Goal: Task Accomplishment & Management: Manage account settings

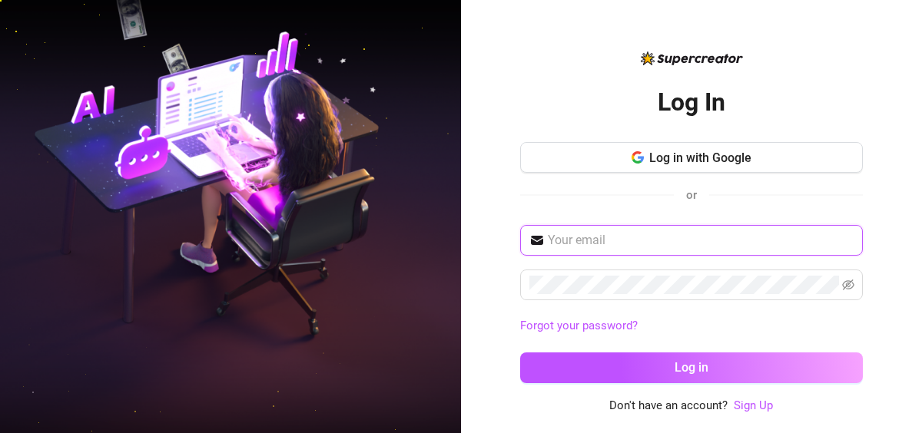
click at [528, 246] on input "text" at bounding box center [701, 240] width 306 height 18
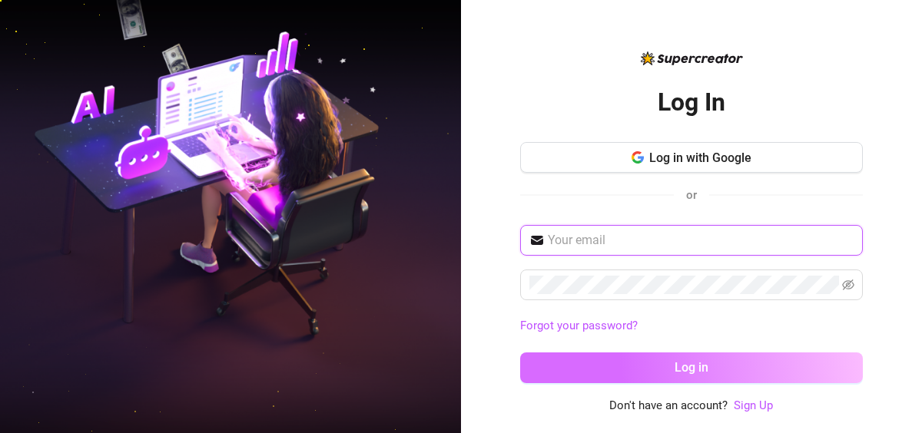
type input "[EMAIL_ADDRESS][DOMAIN_NAME]"
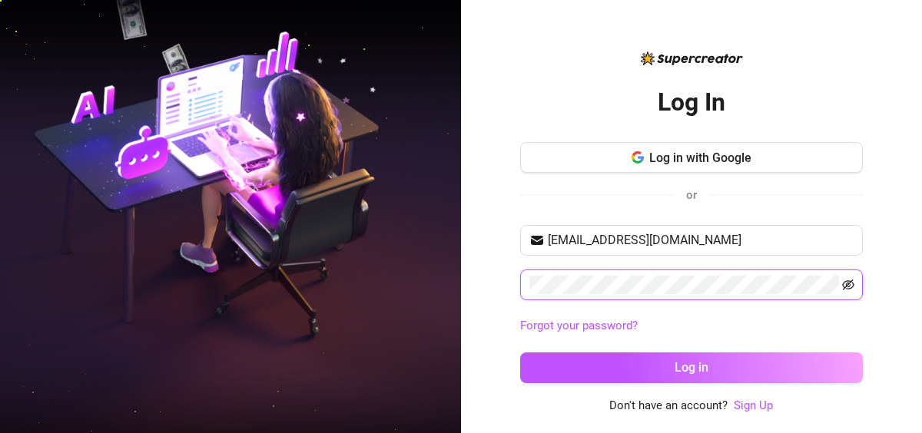
click at [528, 289] on icon "eye-invisible" at bounding box center [848, 285] width 12 height 12
click at [520, 294] on button "Log in" at bounding box center [691, 367] width 342 height 31
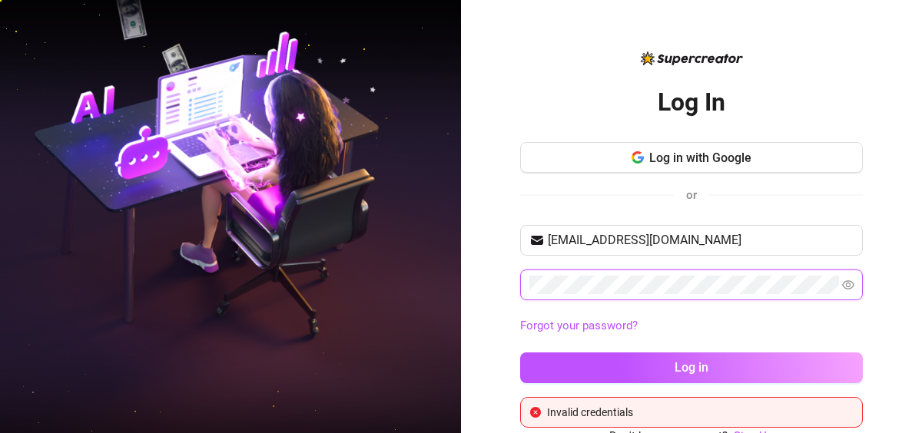
click at [520, 294] on button "Log in" at bounding box center [691, 367] width 342 height 31
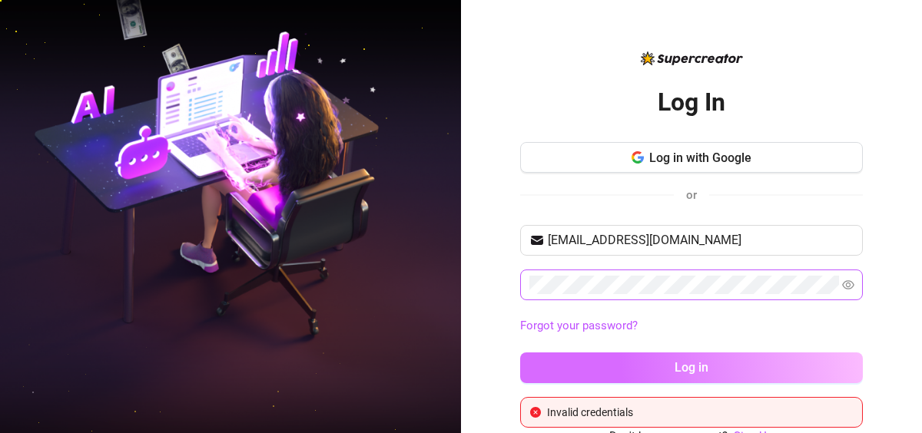
click at [528, 294] on button "Log in" at bounding box center [691, 367] width 342 height 31
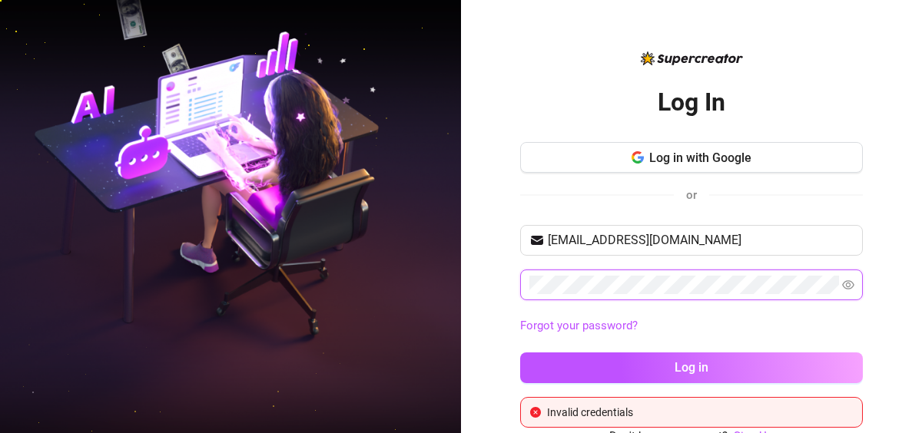
click at [520, 294] on button "Log in" at bounding box center [691, 367] width 342 height 31
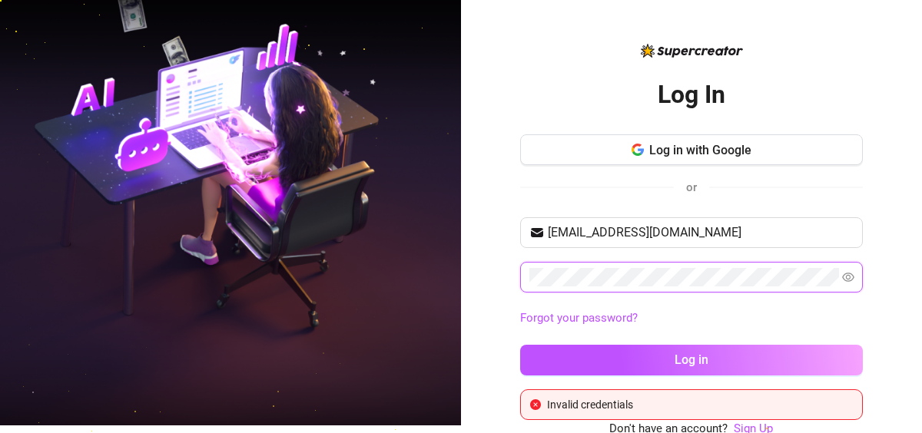
scroll to position [10, 0]
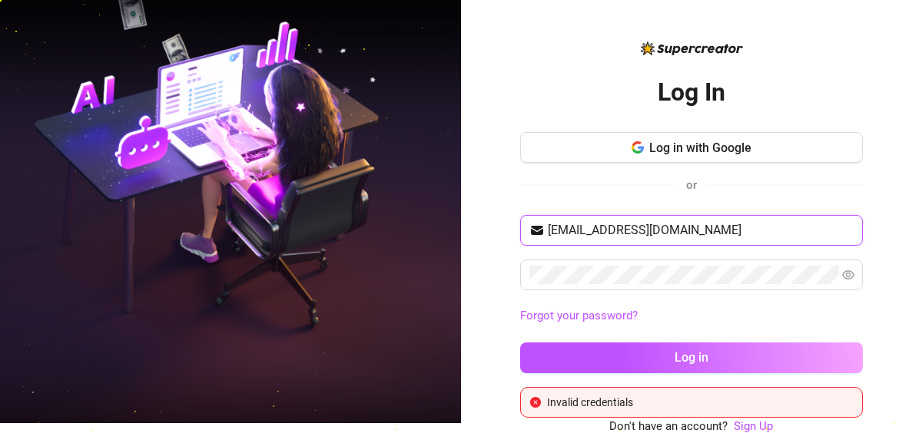
click at [528, 227] on input "definitelynotjap27@gmail.com" at bounding box center [701, 230] width 306 height 18
click at [528, 230] on input "definitelynotjap27@gmail.com" at bounding box center [701, 230] width 306 height 18
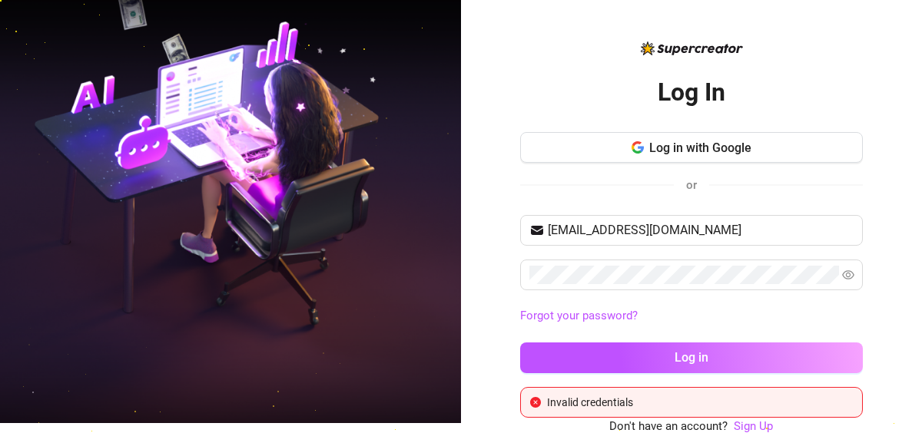
click at [528, 294] on div "Invalid credentials" at bounding box center [700, 402] width 306 height 17
click at [520, 274] on span at bounding box center [691, 275] width 342 height 31
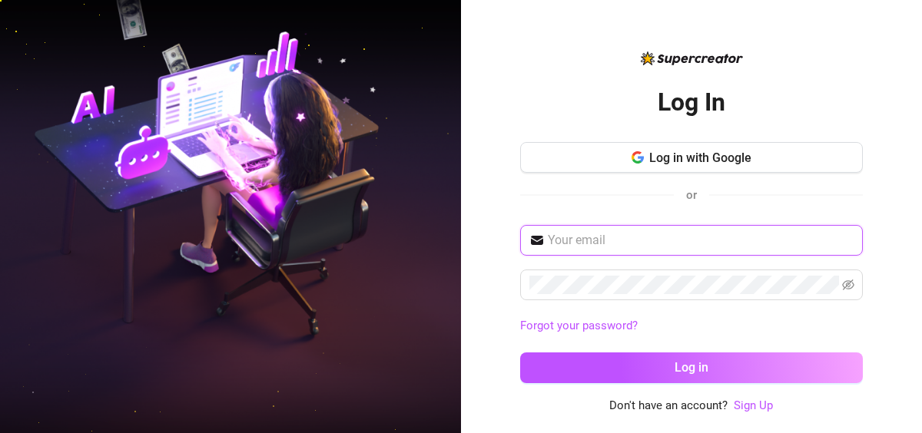
click at [647, 243] on input "text" at bounding box center [701, 240] width 306 height 18
type input "[EMAIL_ADDRESS][DOMAIN_NAME]"
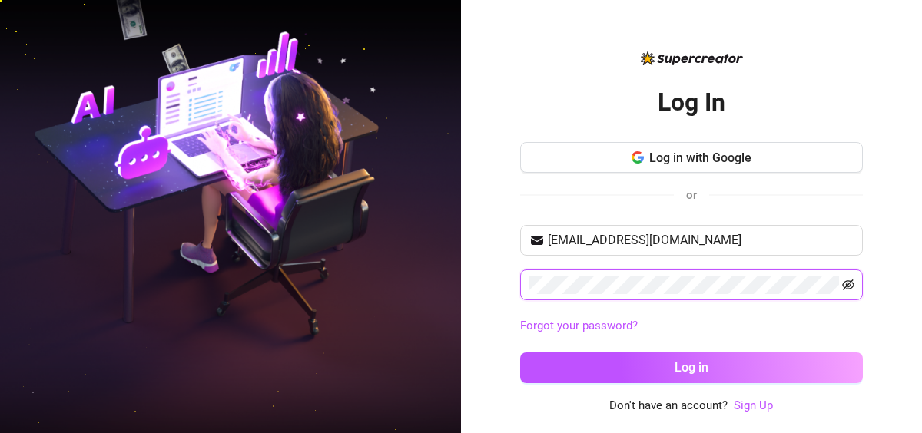
click at [848, 281] on icon "eye-invisible" at bounding box center [848, 285] width 12 height 11
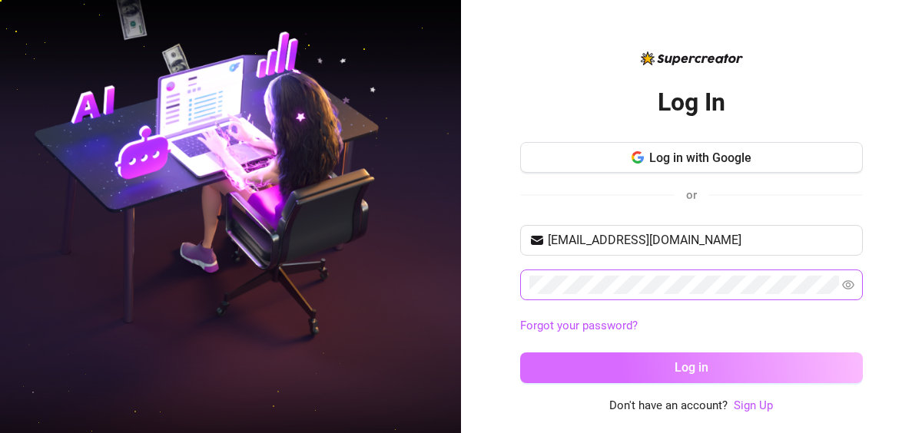
click at [760, 376] on button "Log in" at bounding box center [691, 367] width 342 height 31
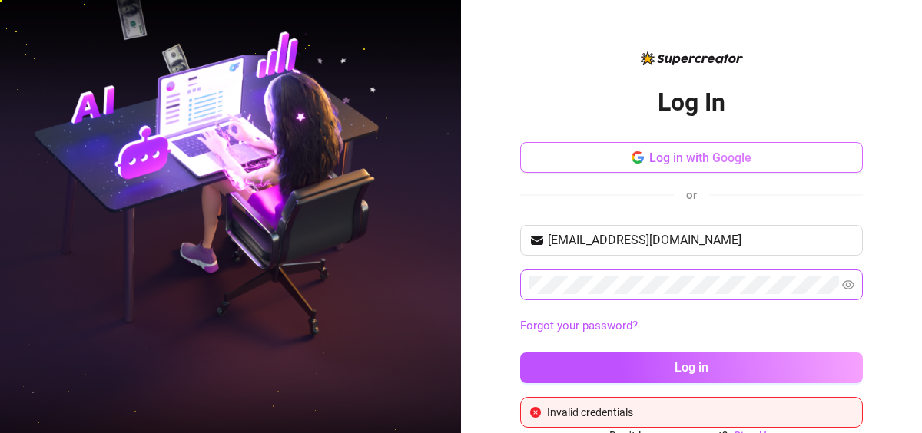
click at [705, 152] on span "Log in with Google" at bounding box center [701, 158] width 102 height 15
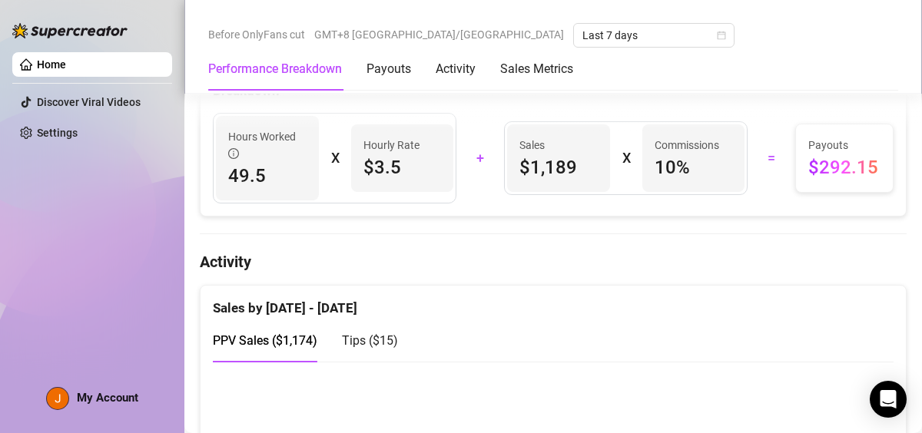
scroll to position [922, 0]
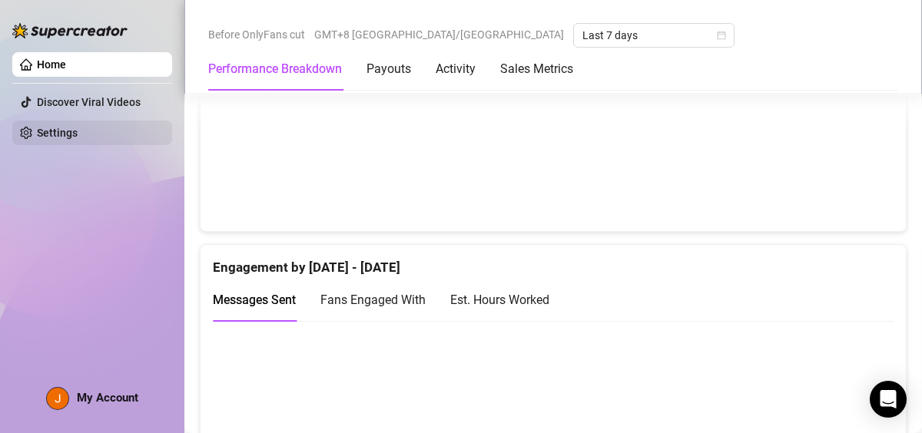
click at [78, 131] on link "Settings" at bounding box center [57, 133] width 41 height 12
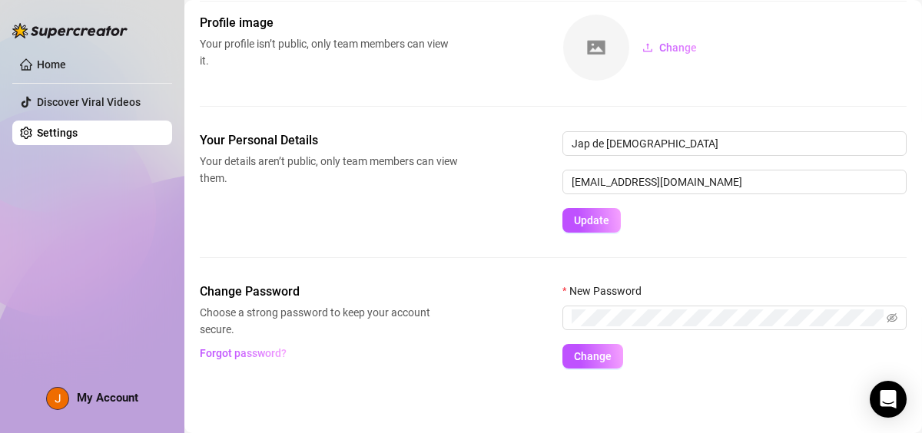
scroll to position [73, 0]
click at [66, 60] on link "Home" at bounding box center [51, 64] width 29 height 12
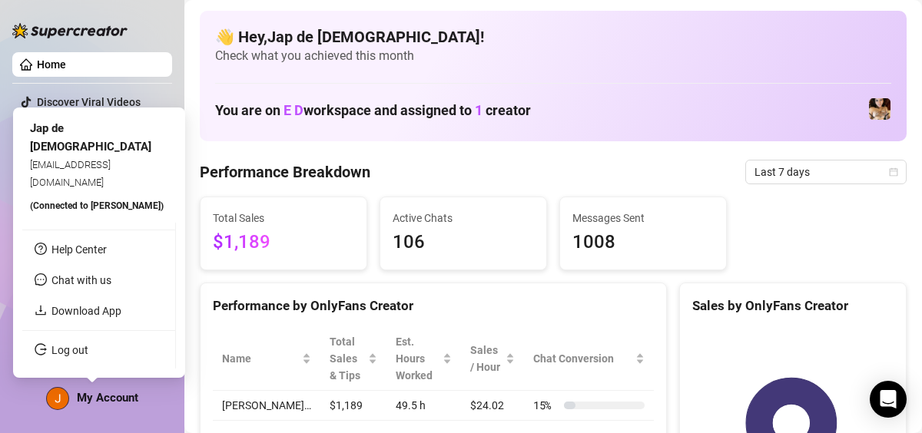
click at [98, 396] on span "My Account" at bounding box center [107, 398] width 61 height 14
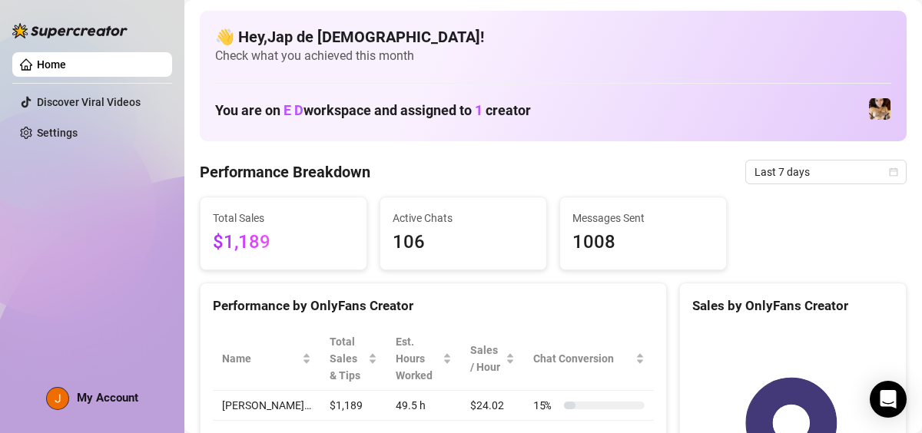
click at [66, 58] on link "Home" at bounding box center [51, 64] width 29 height 12
click at [872, 101] on img at bounding box center [880, 109] width 22 height 22
click at [869, 114] on img at bounding box center [880, 109] width 22 height 22
click at [515, 111] on h1 "You are on E D workspace and assigned to 1 creator" at bounding box center [373, 110] width 316 height 17
click at [797, 176] on span "Last 7 days" at bounding box center [825, 171] width 143 height 23
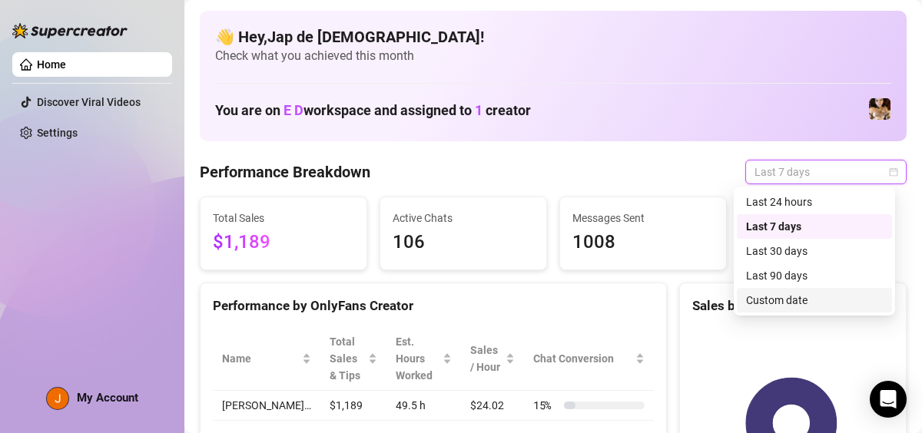
click at [802, 293] on div "Custom date" at bounding box center [814, 300] width 137 height 17
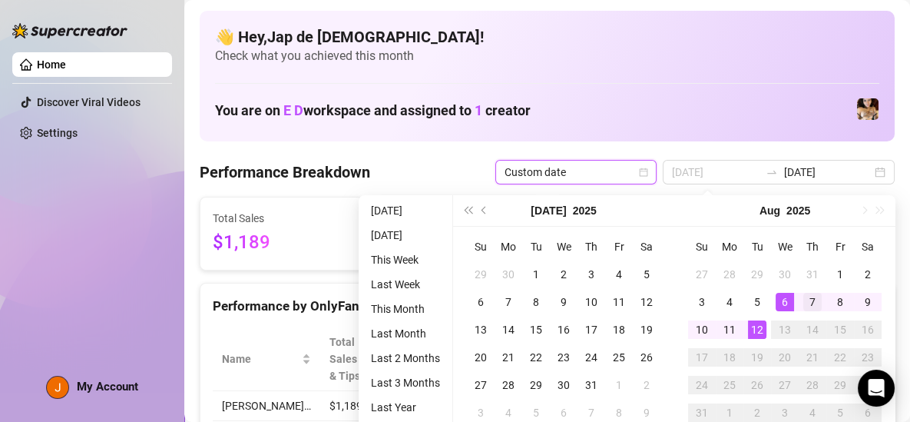
type input "2025-08-07"
click at [806, 305] on div "7" at bounding box center [812, 302] width 18 height 18
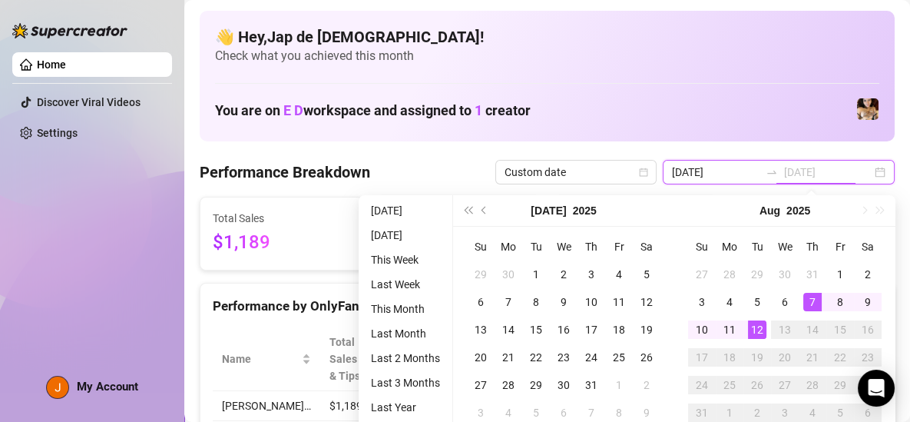
type input "2025-08-12"
click at [759, 327] on div "12" at bounding box center [757, 329] width 18 height 18
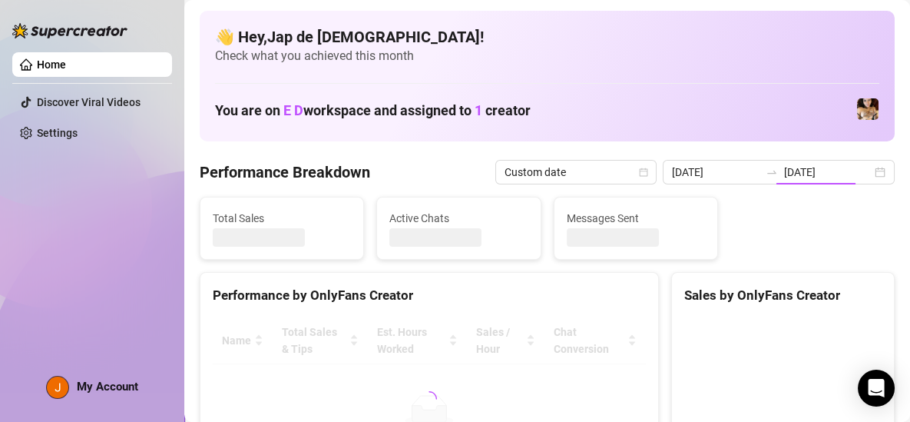
type input "2025-08-07"
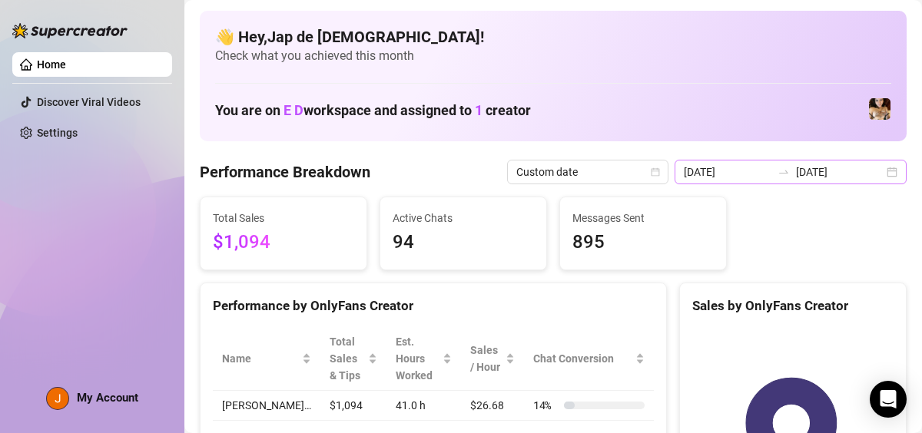
click at [782, 174] on icon "swap-right" at bounding box center [783, 172] width 12 height 12
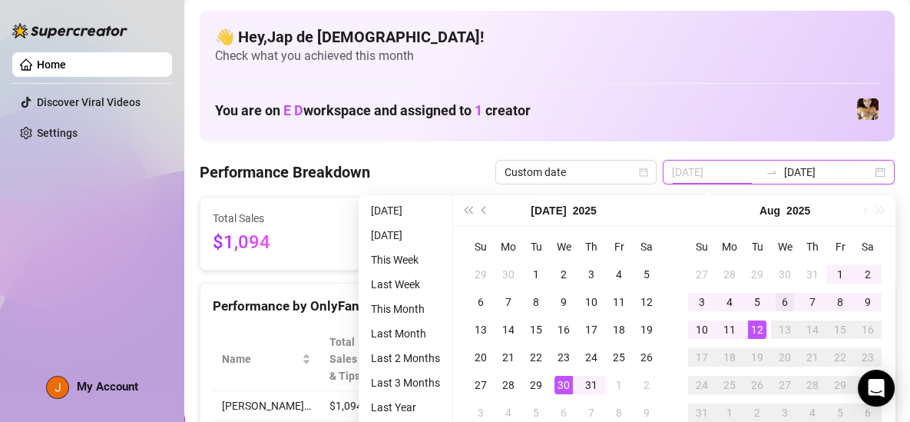
type input "2025-08-06"
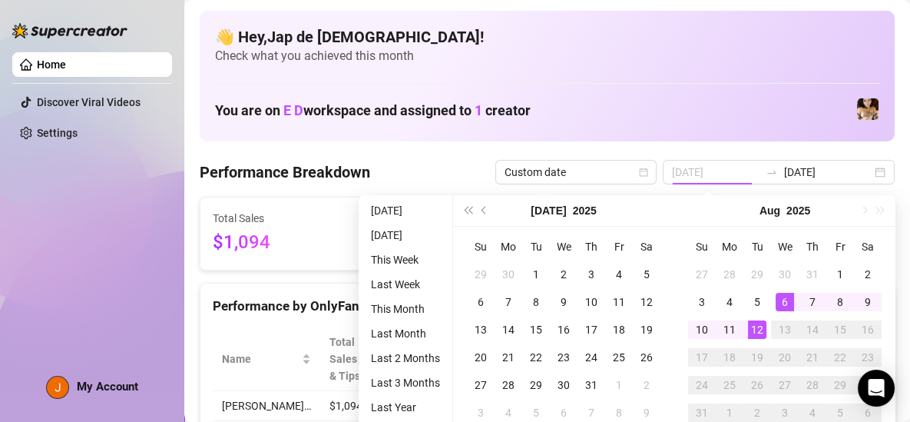
click at [790, 302] on div "6" at bounding box center [785, 302] width 18 height 18
type input "2025-08-12"
click at [759, 326] on div "12" at bounding box center [757, 329] width 18 height 18
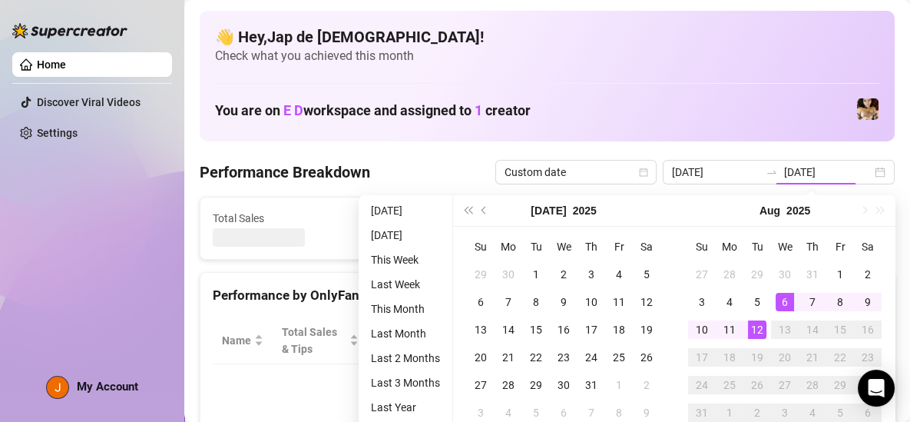
type input "2025-08-06"
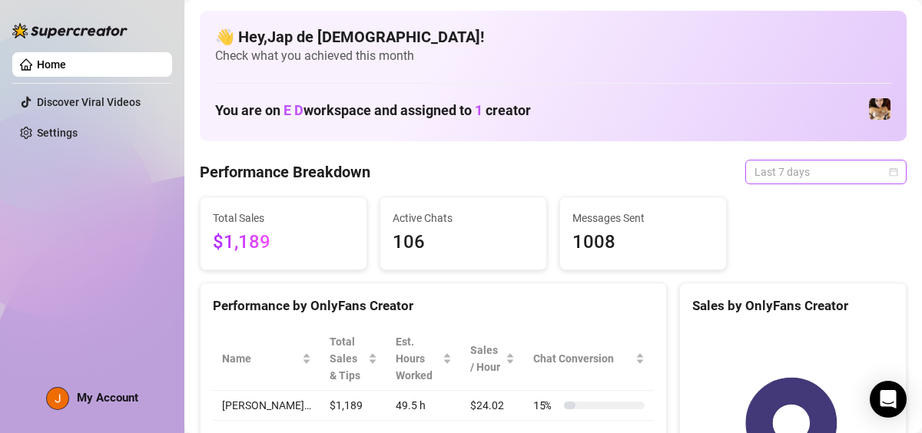
click at [783, 172] on span "Last 7 days" at bounding box center [825, 171] width 143 height 23
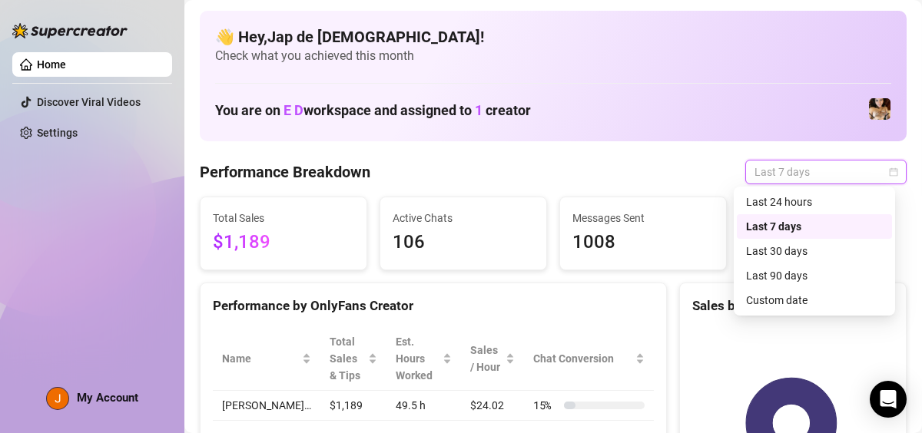
click at [783, 172] on span "Last 7 days" at bounding box center [825, 171] width 143 height 23
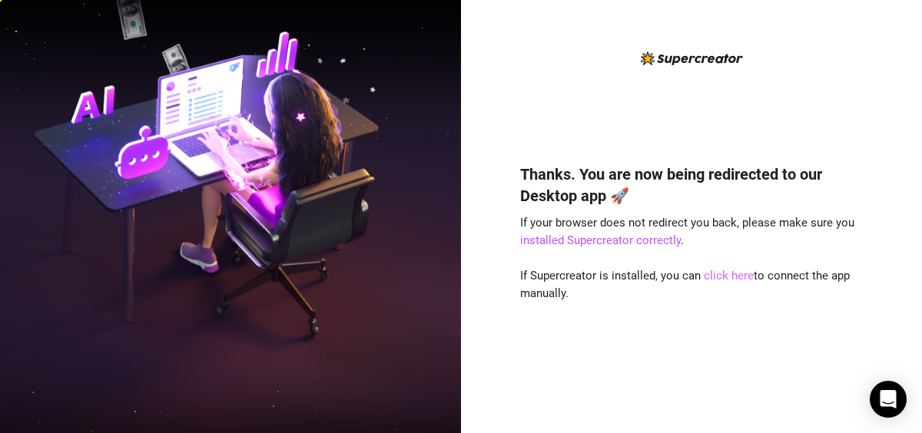
click at [724, 276] on link "click here" at bounding box center [728, 276] width 50 height 14
